Goal: Task Accomplishment & Management: Complete application form

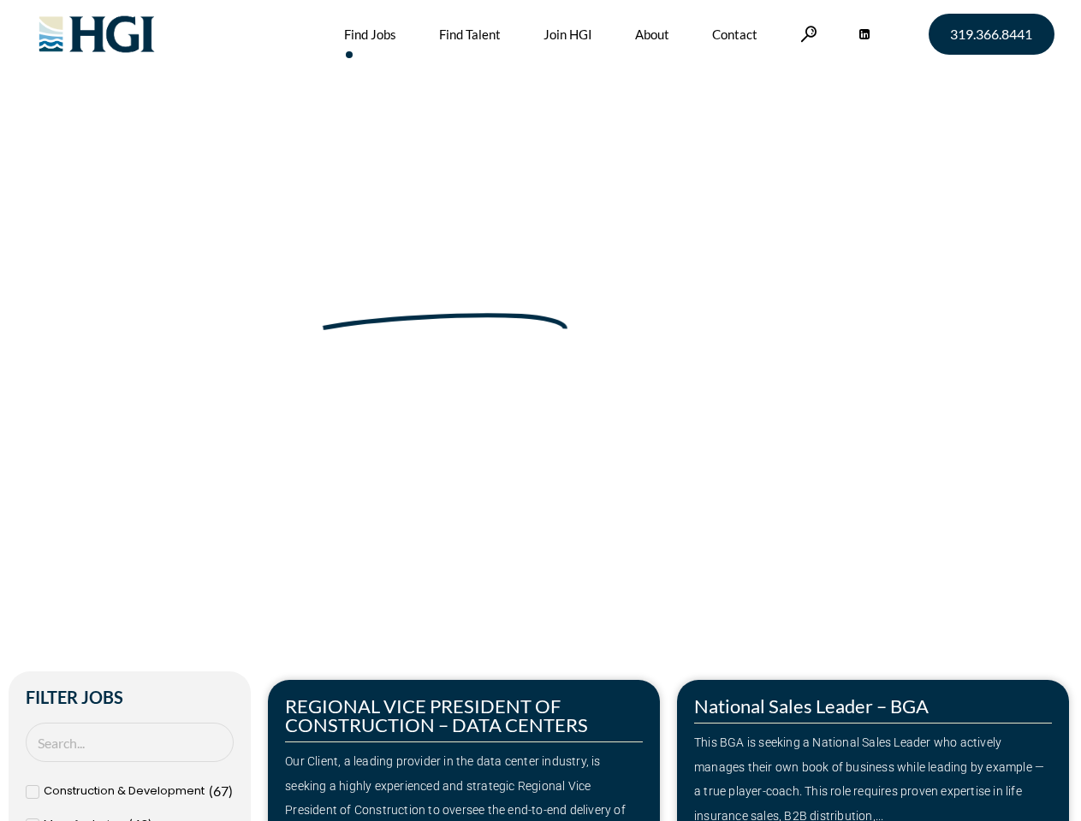
click at [540, 411] on div "Make Your Next Move Home » Jobs" at bounding box center [540, 361] width 975 height 723
click at [806, 33] on link at bounding box center [808, 34] width 17 height 16
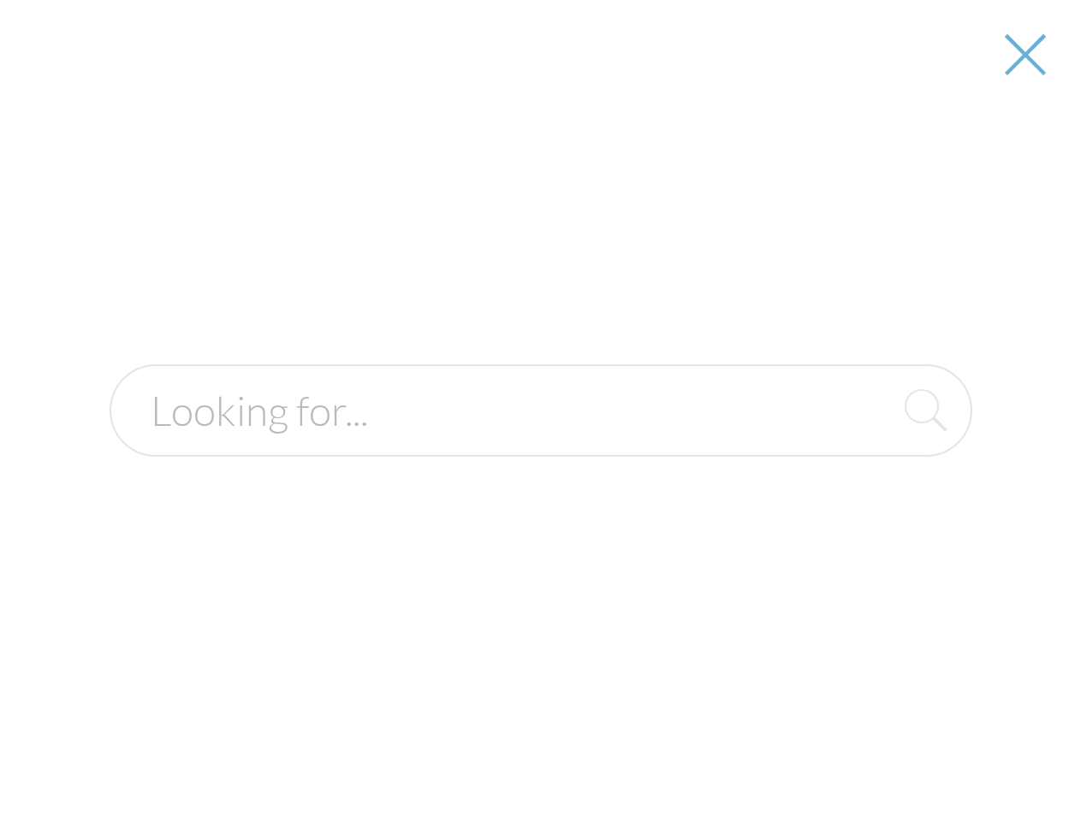
click at [464, 750] on div "Our Client, a leading provider in the data center industry, is seeking a highly…" at bounding box center [464, 799] width 358 height 98
click at [873, 457] on form at bounding box center [541, 411] width 862 height 92
